Goal: Book appointment/travel/reservation

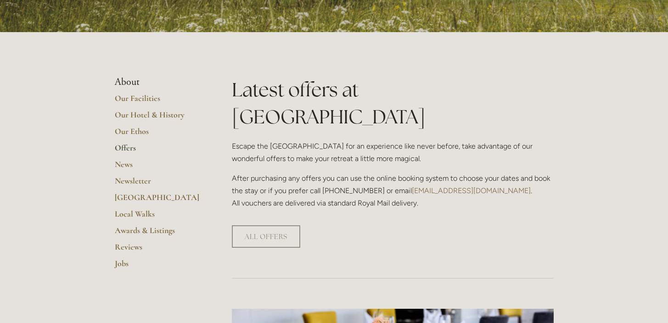
scroll to position [163, 0]
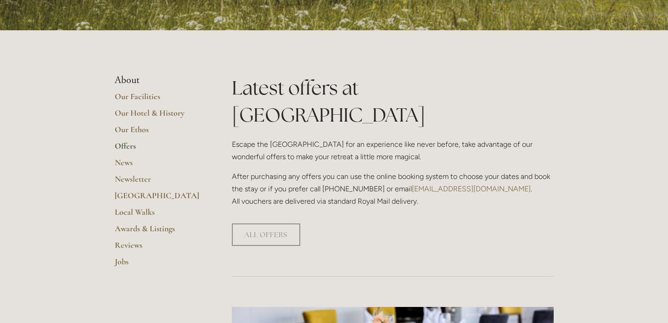
click at [126, 146] on link "Offers" at bounding box center [159, 149] width 88 height 17
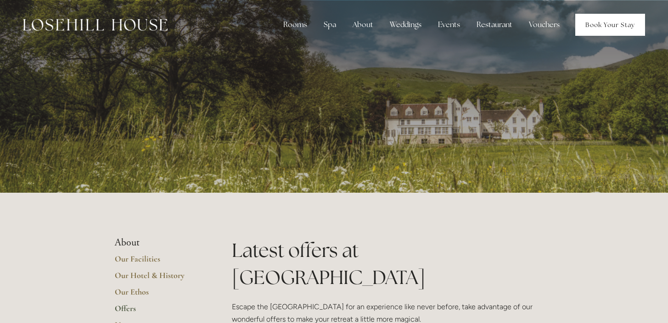
click at [595, 22] on link "Book Your Stay" at bounding box center [610, 25] width 70 height 22
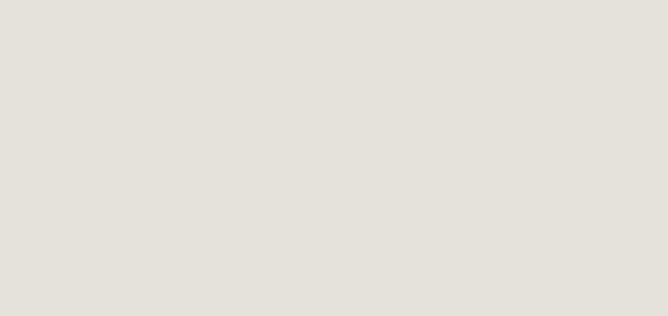
scroll to position [1175, 0]
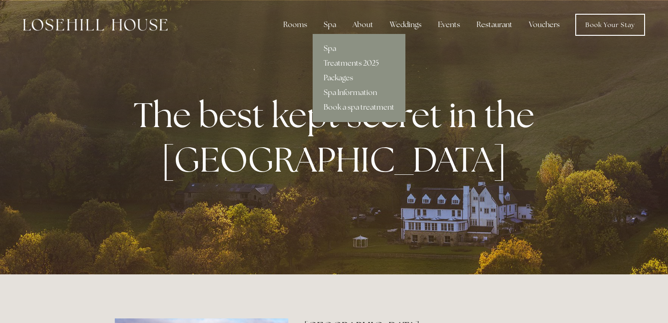
click at [345, 63] on link "Treatments 2025" at bounding box center [359, 63] width 93 height 15
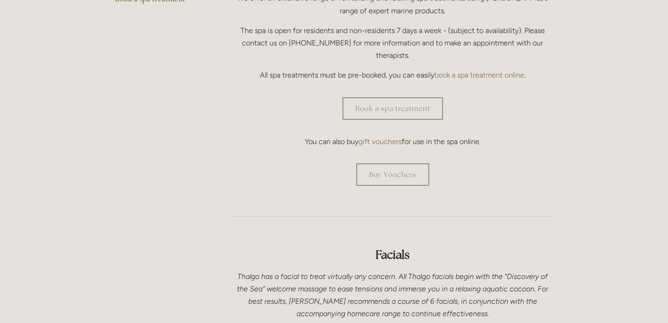
scroll to position [324, 0]
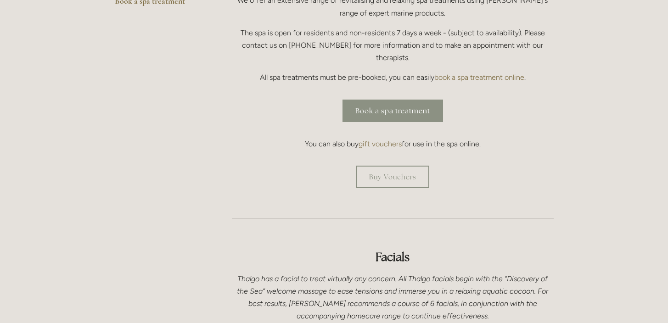
click at [375, 100] on link "Book a spa treatment" at bounding box center [393, 111] width 101 height 22
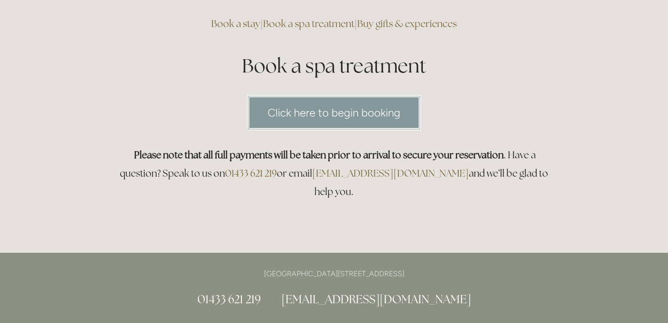
scroll to position [76, 0]
click at [292, 112] on link "Click here to begin booking" at bounding box center [334, 112] width 174 height 35
